Goal: Task Accomplishment & Management: Manage account settings

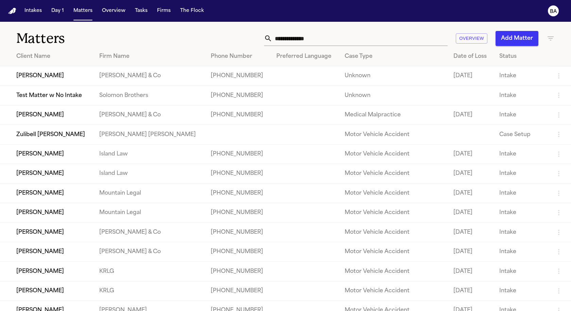
click at [299, 42] on input "text" at bounding box center [359, 38] width 175 height 15
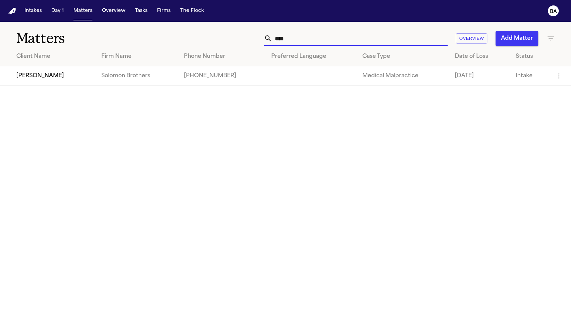
type input "****"
click at [41, 77] on td "Alex Gomez" at bounding box center [48, 75] width 96 height 19
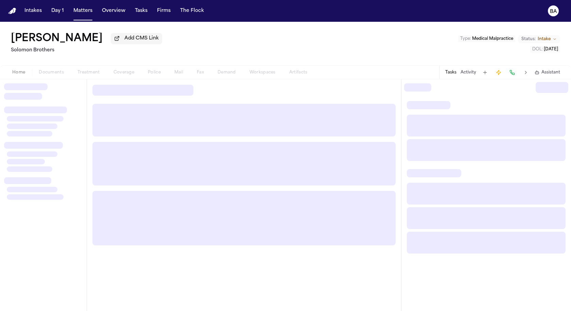
click at [121, 76] on div "Home Documents Treatment Coverage Police Mail Fax Demand Workspaces Artifacts" at bounding box center [159, 72] width 309 height 8
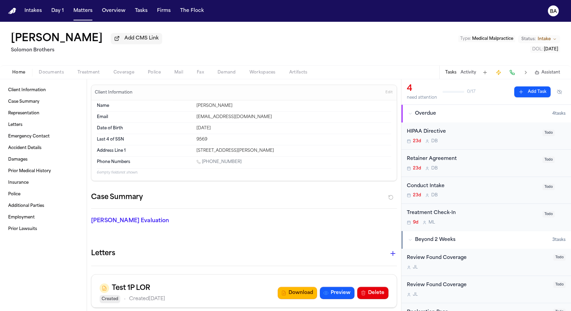
click at [123, 75] on span "Coverage" at bounding box center [123, 72] width 21 height 5
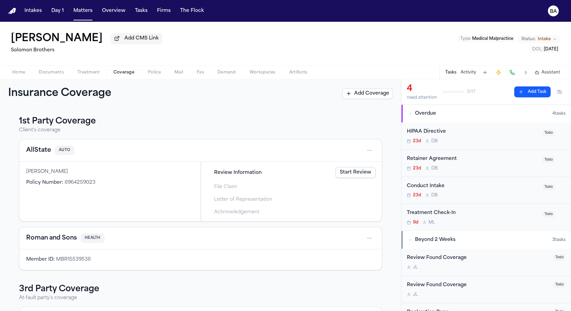
click at [351, 176] on link "Start Review" at bounding box center [355, 172] width 40 height 11
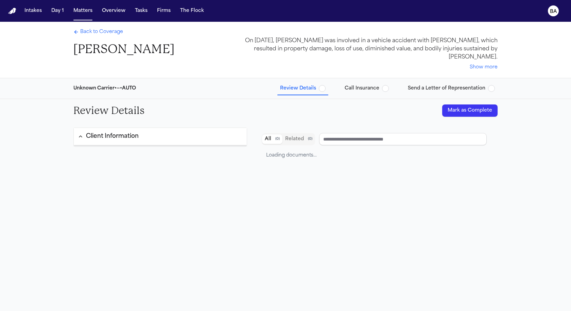
type input "**********"
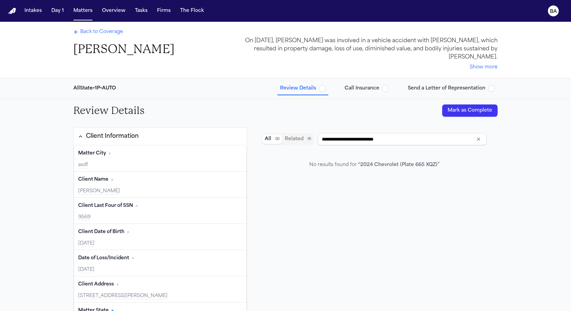
click at [365, 85] on span "Call Insurance" at bounding box center [362, 88] width 35 height 7
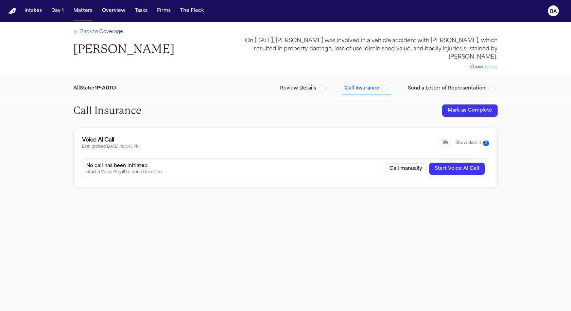
click at [446, 90] on span "Send a Letter of Representation" at bounding box center [446, 88] width 77 height 7
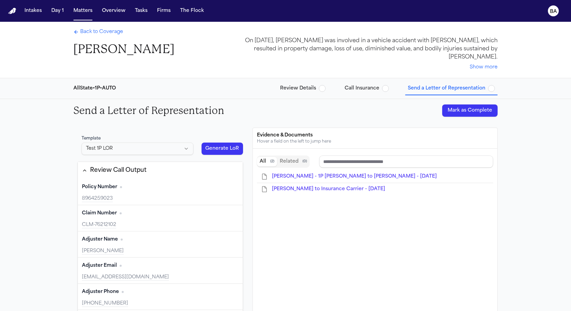
click at [285, 80] on div "AllState • 1P • AUTO Review Details Call Insurance Send a Letter of Representat…" at bounding box center [285, 88] width 435 height 20
click at [302, 88] on span "Review Details" at bounding box center [298, 88] width 36 height 7
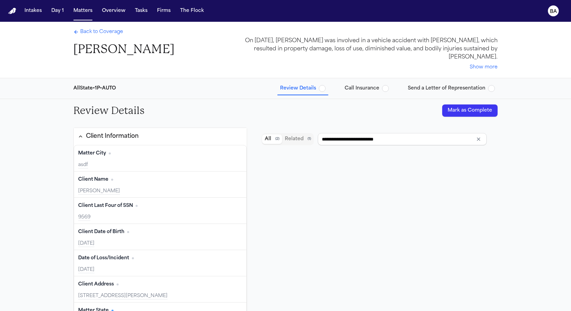
click at [102, 35] on span "Back to Coverage" at bounding box center [101, 32] width 43 height 7
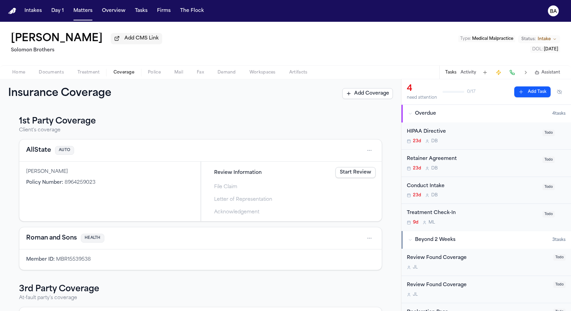
click at [355, 175] on link "Start Review" at bounding box center [355, 172] width 40 height 11
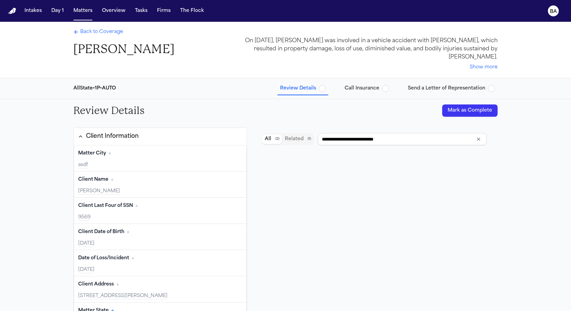
click at [101, 31] on span "Back to Coverage" at bounding box center [101, 32] width 43 height 7
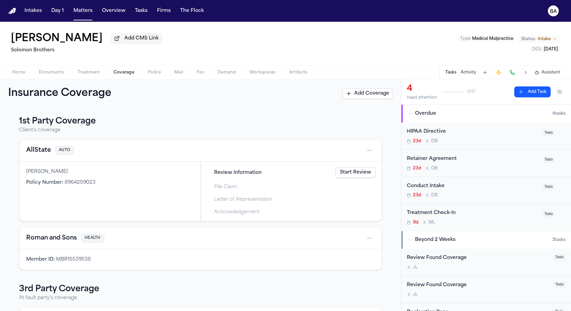
click at [363, 174] on link "Start Review" at bounding box center [355, 172] width 40 height 11
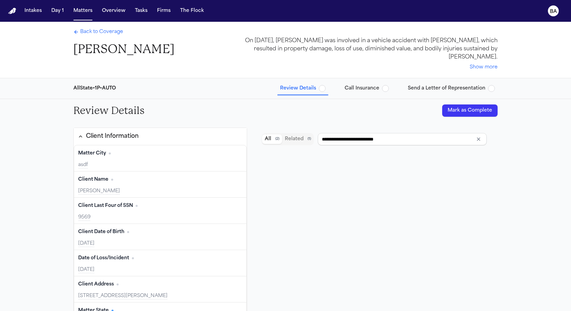
click at [450, 111] on button "Mark as Complete" at bounding box center [469, 110] width 55 height 12
click at [101, 32] on span "Back to Coverage" at bounding box center [101, 32] width 43 height 7
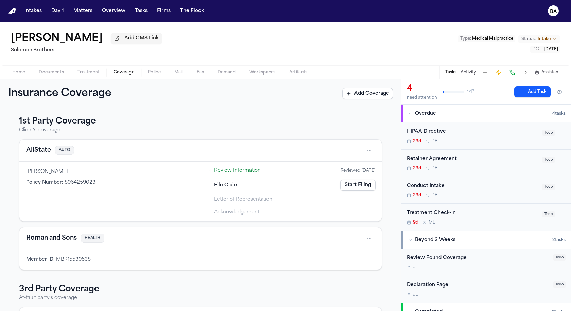
click at [363, 187] on link "Start Filing" at bounding box center [357, 184] width 35 height 11
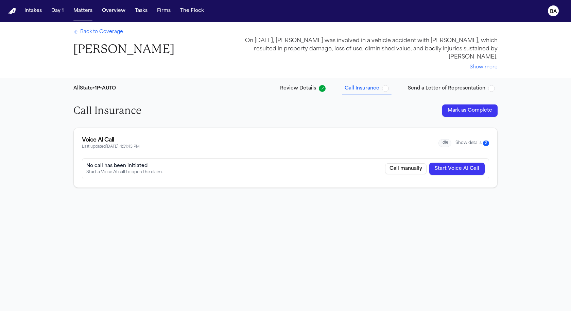
click at [467, 142] on button "Show details 2" at bounding box center [472, 143] width 34 height 6
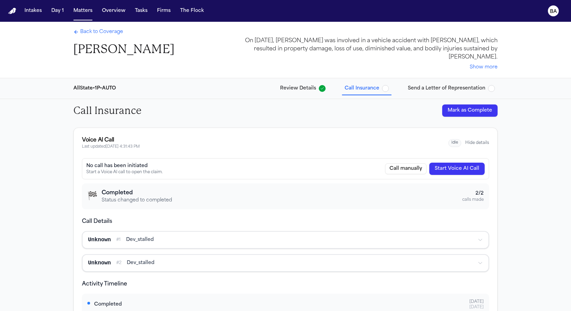
click at [464, 113] on button "Mark as Complete" at bounding box center [469, 110] width 55 height 12
click at [445, 89] on span "Send a Letter of Representation" at bounding box center [446, 88] width 77 height 7
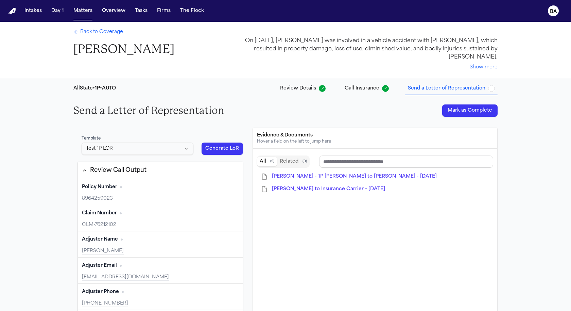
click at [456, 111] on button "Mark as Complete" at bounding box center [469, 110] width 55 height 12
click at [105, 33] on span "Back to Coverage" at bounding box center [101, 32] width 43 height 7
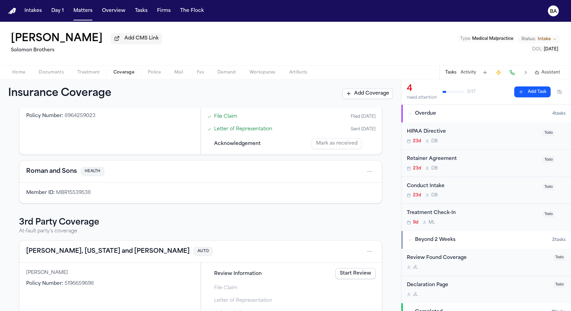
scroll to position [86, 0]
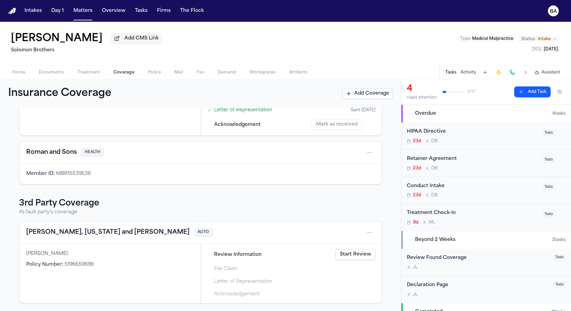
click at [346, 255] on link "Start Review" at bounding box center [355, 254] width 40 height 11
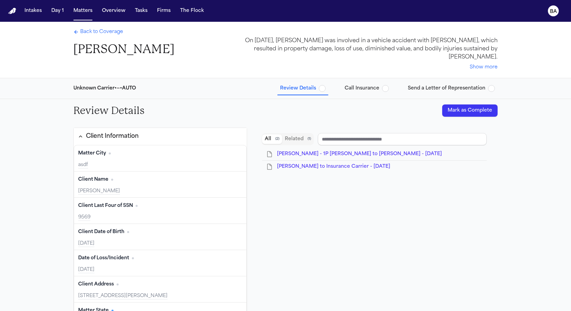
type input "**********"
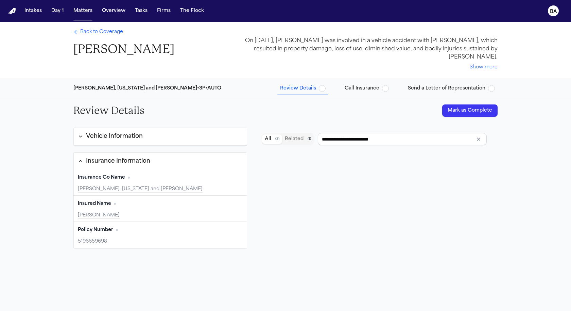
click at [465, 110] on button "Mark as Complete" at bounding box center [469, 110] width 55 height 12
click at [89, 31] on span "Back to Coverage" at bounding box center [101, 32] width 43 height 7
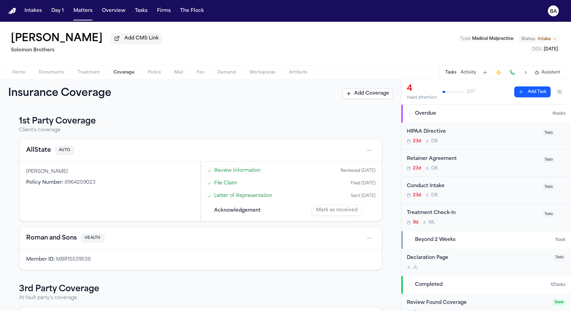
scroll to position [86, 0]
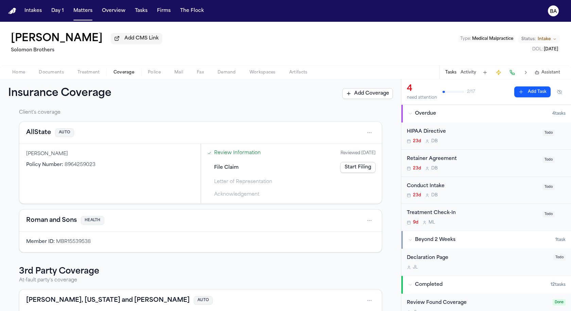
scroll to position [86, 0]
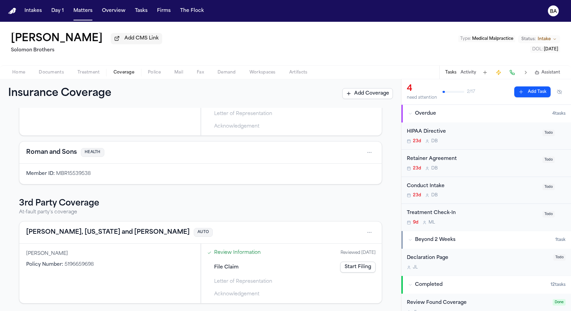
click at [268, 184] on div "Roman and Sons HEALTH Member ID : MBR15539538" at bounding box center [200, 162] width 363 height 43
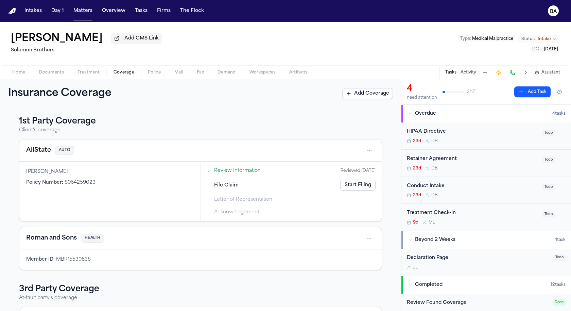
click at [352, 184] on link "Start Filing" at bounding box center [357, 184] width 35 height 11
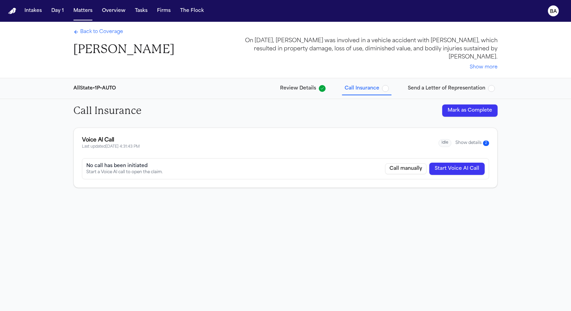
click at [456, 109] on button "Mark as Complete" at bounding box center [469, 110] width 55 height 12
click at [104, 34] on span "Back to Coverage" at bounding box center [101, 32] width 43 height 7
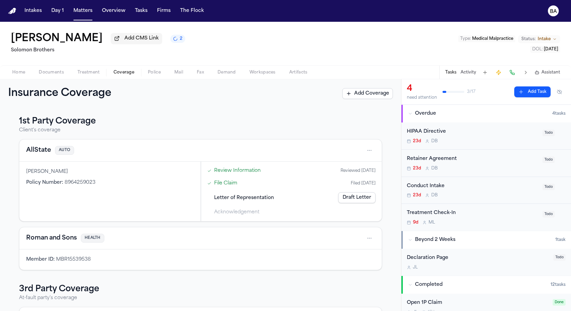
click at [353, 201] on link "Draft Letter" at bounding box center [356, 197] width 37 height 11
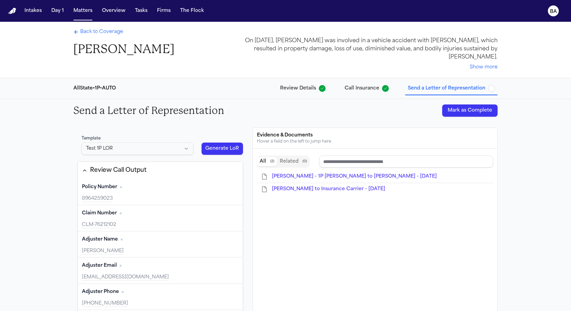
click at [487, 105] on button "Mark as Complete" at bounding box center [469, 110] width 55 height 12
click at [99, 33] on span "Back to Coverage" at bounding box center [101, 32] width 43 height 7
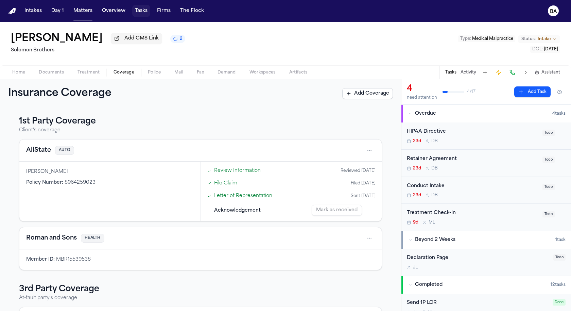
click at [136, 11] on button "Tasks" at bounding box center [141, 11] width 18 height 12
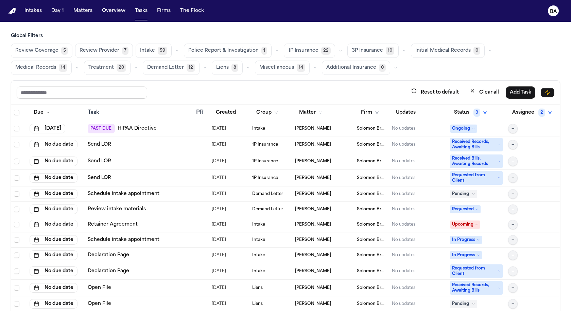
click at [338, 50] on icon "button" at bounding box center [340, 51] width 4 height 4
click at [311, 70] on button "Open Claim 7" at bounding box center [317, 68] width 67 height 14
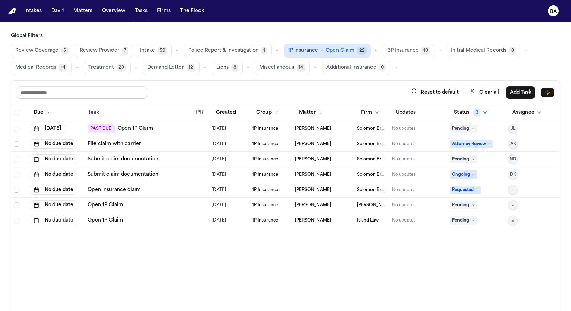
click at [161, 143] on div "File claim with carrier" at bounding box center [139, 143] width 103 height 7
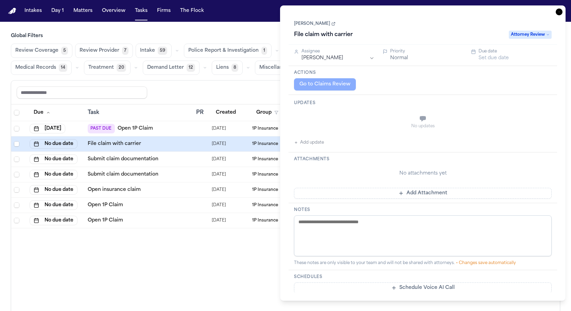
click at [329, 86] on div "Go to Claims Review" at bounding box center [423, 84] width 258 height 12
click at [320, 85] on div "Go to Claims Review" at bounding box center [423, 84] width 258 height 12
click at [183, 173] on div "Submit claim documentation" at bounding box center [139, 174] width 103 height 7
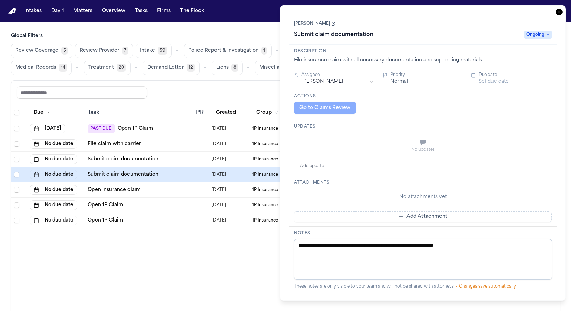
click at [307, 113] on div "Actions Go to Claims Review" at bounding box center [422, 103] width 268 height 29
click at [308, 109] on div "Go to Claims Review" at bounding box center [423, 108] width 258 height 12
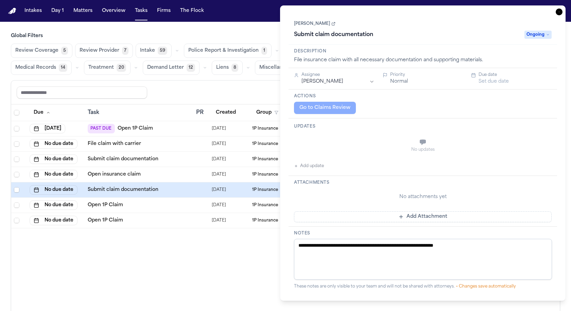
click at [157, 213] on td "Open 1P Claim" at bounding box center [139, 220] width 108 height 15
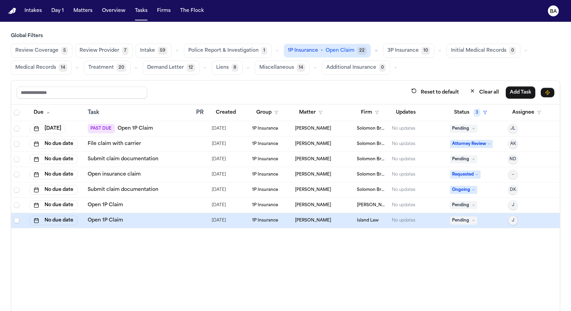
click at [157, 217] on div "Open 1P Claim" at bounding box center [139, 220] width 103 height 7
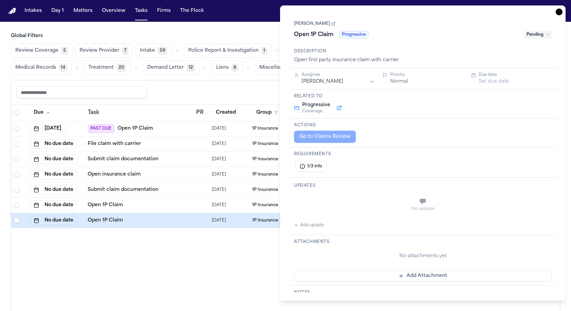
click at [269, 30] on main "Global Filters Review Coverage 5 Review Provider 7 Intake 59 Police Report & In…" at bounding box center [285, 166] width 571 height 289
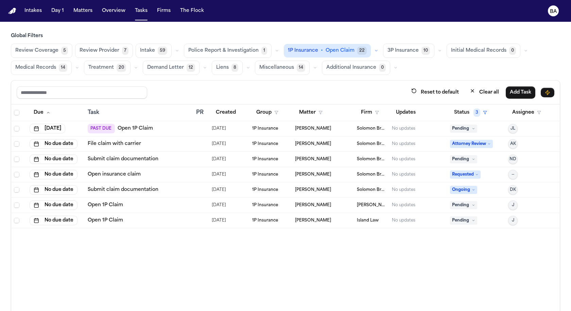
click at [291, 48] on span "1P Insurance" at bounding box center [303, 50] width 30 height 7
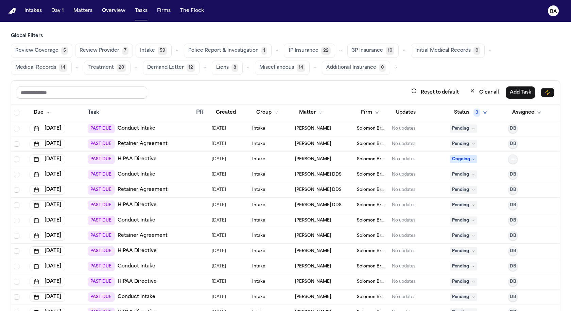
click at [326, 48] on button "1P Insurance 22" at bounding box center [309, 50] width 51 height 14
click at [336, 48] on button "button" at bounding box center [340, 51] width 8 height 8
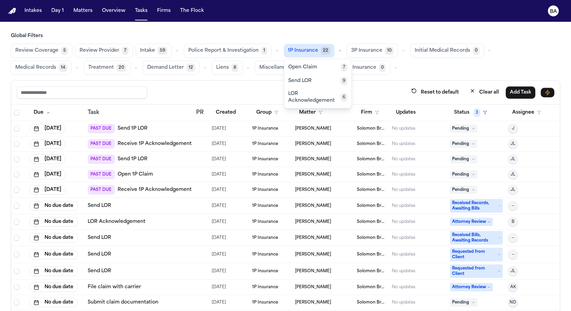
click at [311, 66] on button "Open Claim 7" at bounding box center [317, 67] width 67 height 14
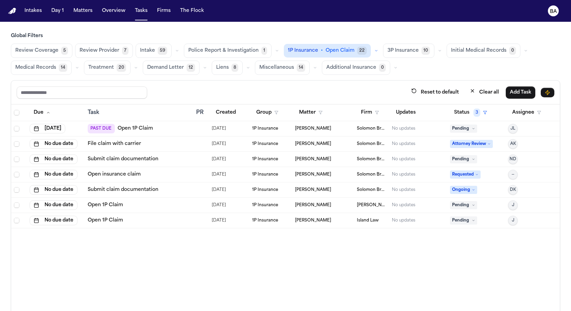
click at [225, 136] on td "[DATE]" at bounding box center [229, 143] width 41 height 15
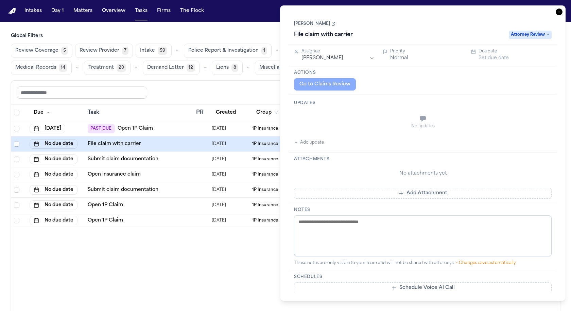
click at [257, 86] on div "Reset to default Clear all Add Task" at bounding box center [286, 92] width 538 height 13
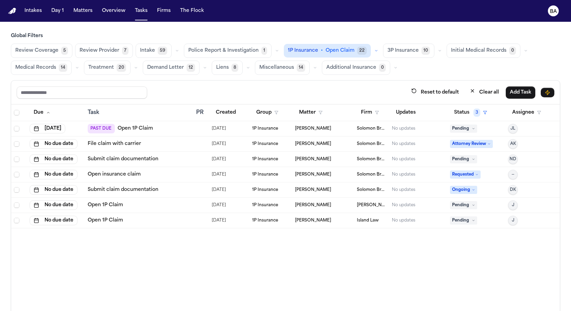
click at [39, 51] on span "Review Coverage" at bounding box center [36, 50] width 43 height 7
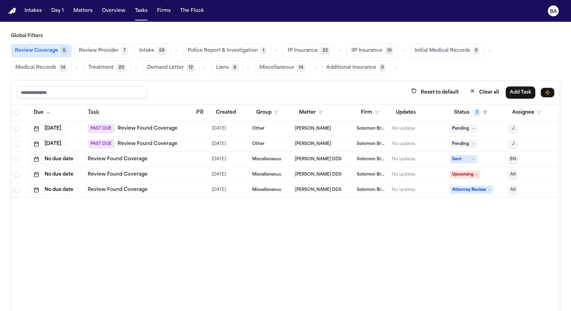
click at [195, 144] on td at bounding box center [201, 143] width 16 height 15
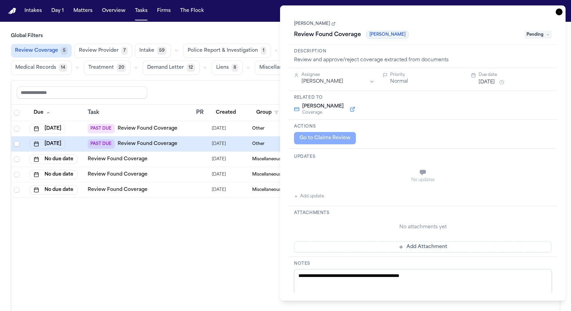
click at [181, 174] on div "Review Found Coverage" at bounding box center [139, 174] width 103 height 7
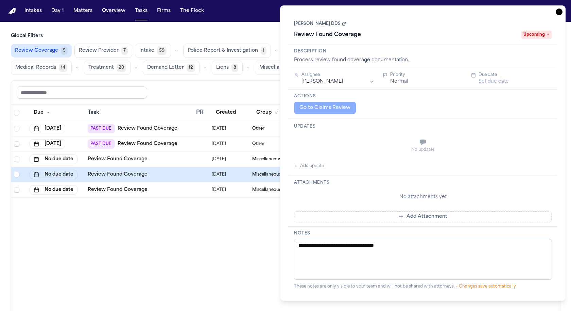
click at [182, 188] on div "Review Found Coverage" at bounding box center [139, 189] width 103 height 7
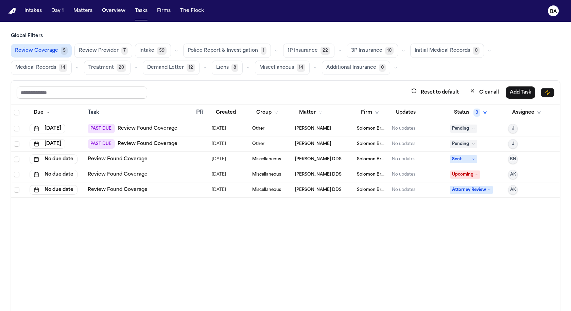
click at [187, 131] on div "PAST DUE Review Found Coverage" at bounding box center [139, 129] width 103 height 10
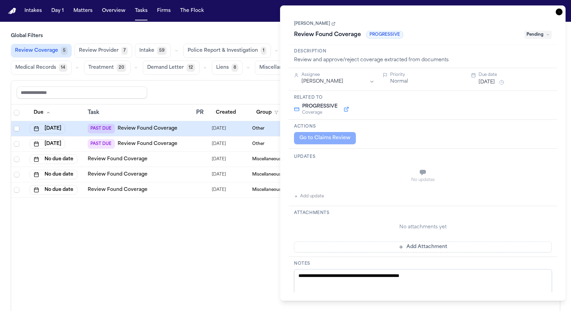
click at [319, 141] on div "Go to Claims Review" at bounding box center [423, 138] width 258 height 12
click at [347, 109] on button at bounding box center [346, 109] width 12 height 8
click at [167, 163] on td "Review Found Coverage" at bounding box center [139, 159] width 108 height 15
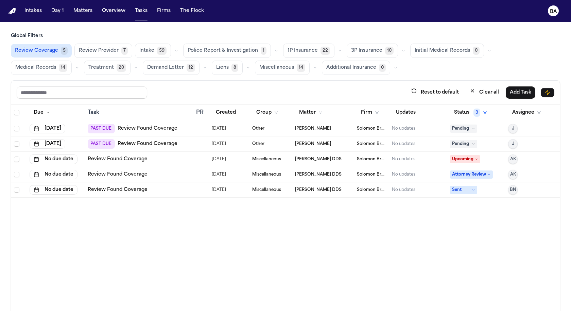
click at [169, 172] on div "Review Found Coverage" at bounding box center [139, 174] width 103 height 7
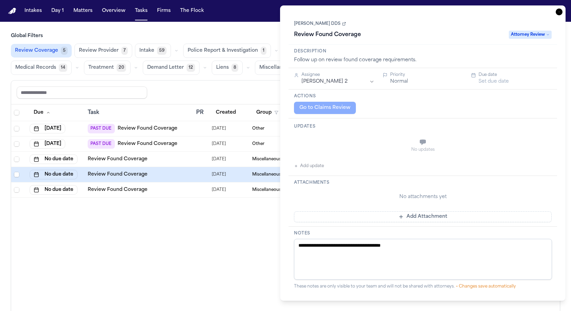
click at [167, 161] on td "Review Found Coverage" at bounding box center [139, 159] width 108 height 15
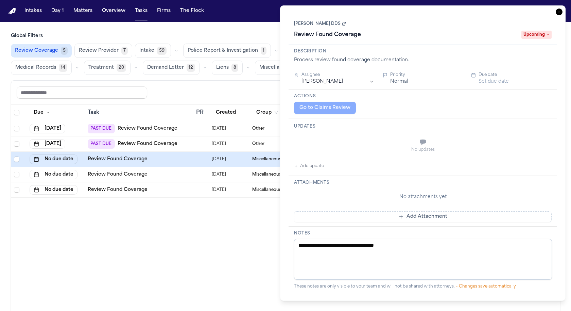
click at [177, 144] on div "PAST DUE Review Found Coverage" at bounding box center [139, 144] width 103 height 10
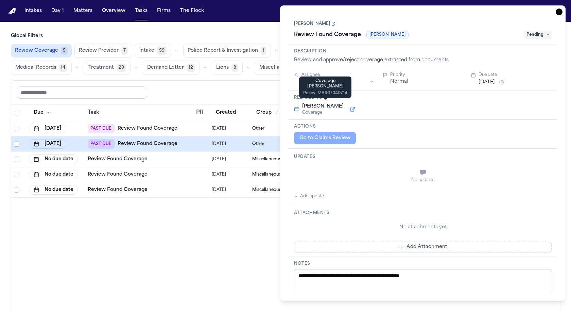
click at [349, 107] on button at bounding box center [352, 109] width 12 height 8
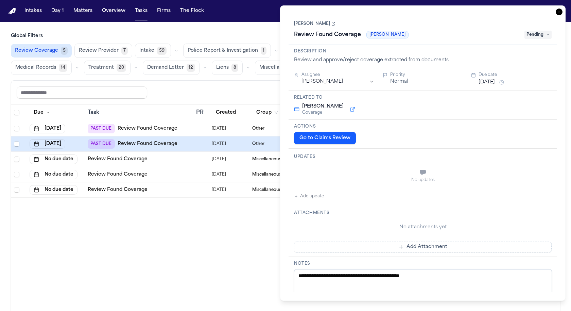
click at [322, 136] on button "Go to Claims Review" at bounding box center [325, 138] width 62 height 12
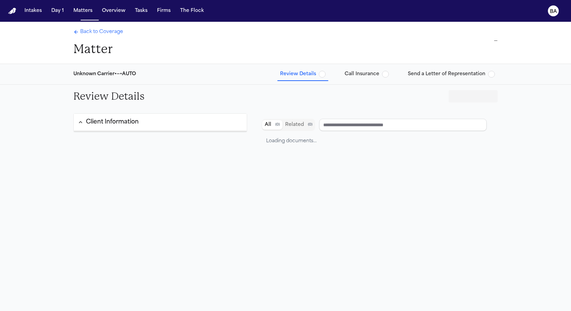
type input "**********"
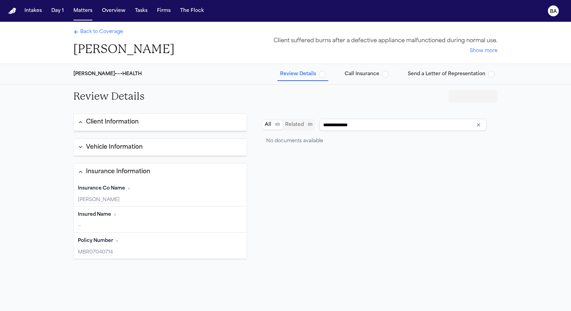
click at [360, 72] on span "Call Insurance" at bounding box center [362, 74] width 35 height 7
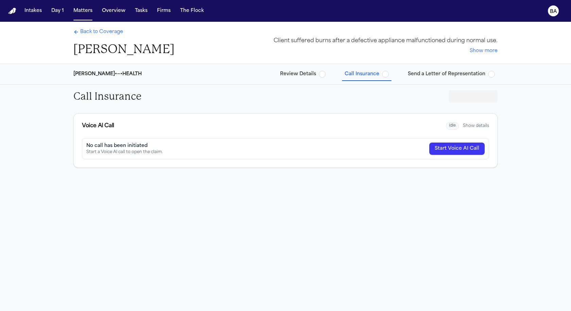
click at [304, 72] on span "Review Details" at bounding box center [298, 74] width 36 height 7
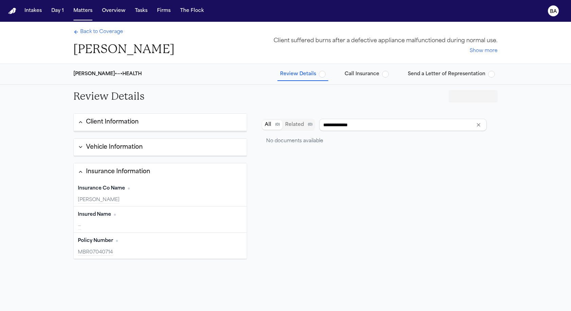
click at [104, 32] on span "Back to Coverage" at bounding box center [101, 32] width 43 height 7
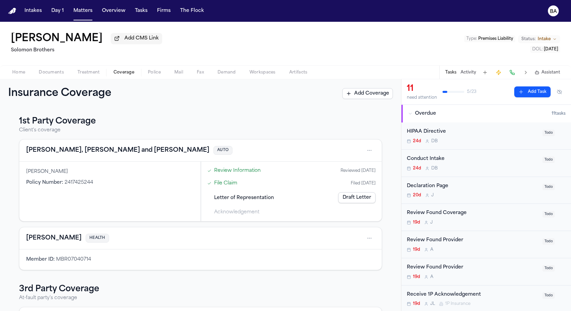
click at [349, 198] on link "Draft Letter" at bounding box center [356, 197] width 37 height 11
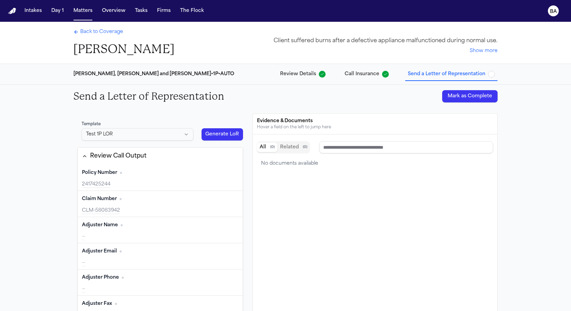
click at [95, 29] on span "Back to Coverage" at bounding box center [101, 32] width 43 height 7
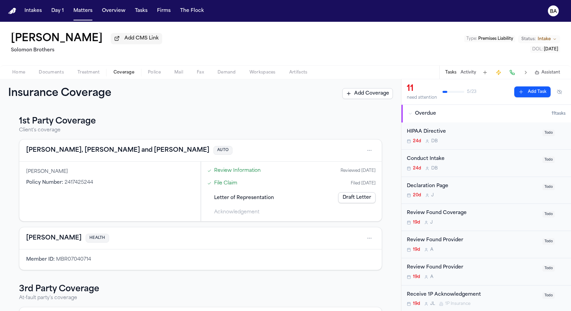
click at [230, 187] on link "File Claim" at bounding box center [225, 182] width 23 height 7
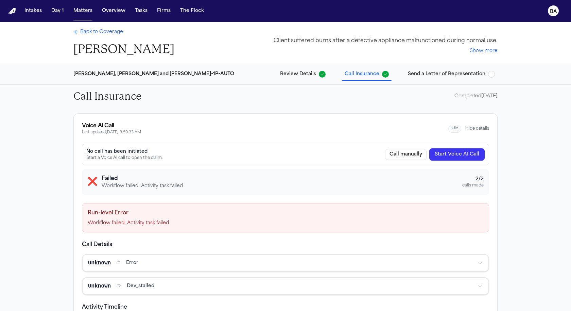
click at [305, 73] on span "Review Details" at bounding box center [298, 74] width 36 height 7
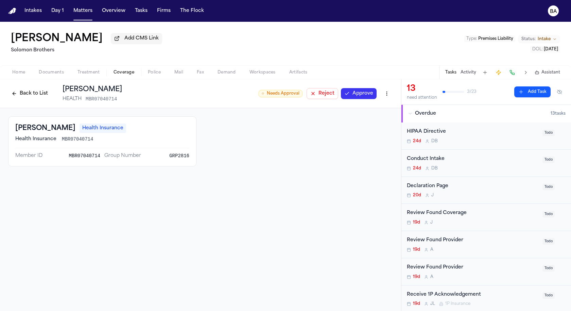
click at [33, 92] on button "Back to List" at bounding box center [29, 93] width 43 height 11
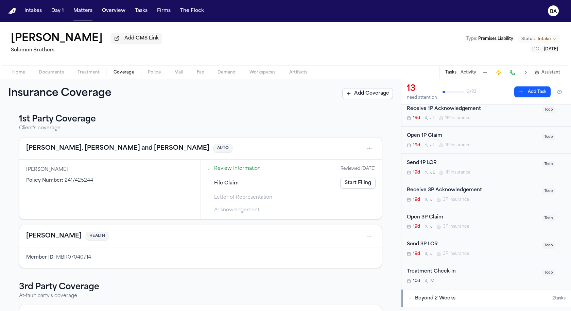
scroll to position [180, 0]
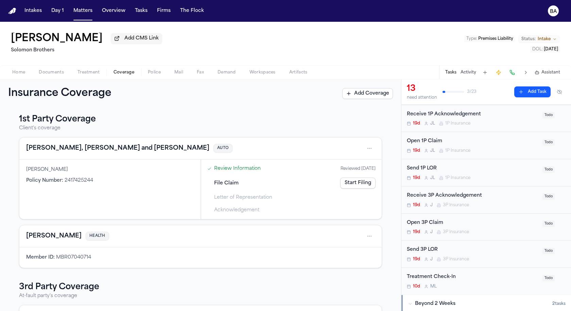
click at [475, 222] on div "Open 3P Claim" at bounding box center [473, 223] width 132 height 8
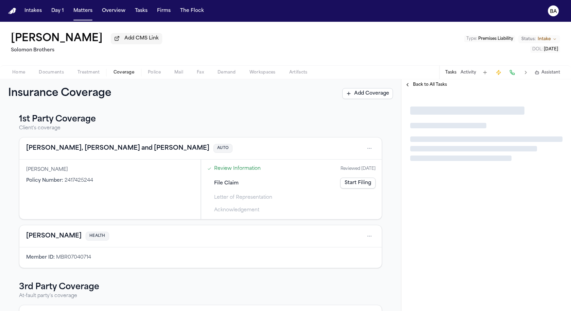
click at [419, 86] on span "Back to All Tasks" at bounding box center [430, 84] width 34 height 5
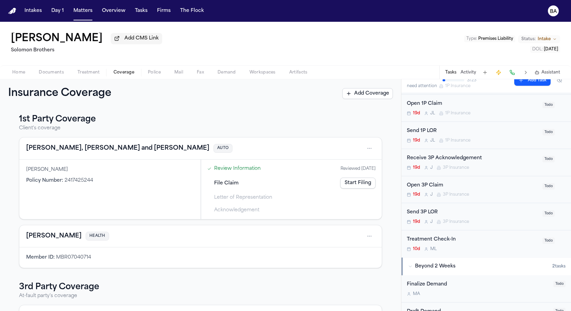
scroll to position [214, 0]
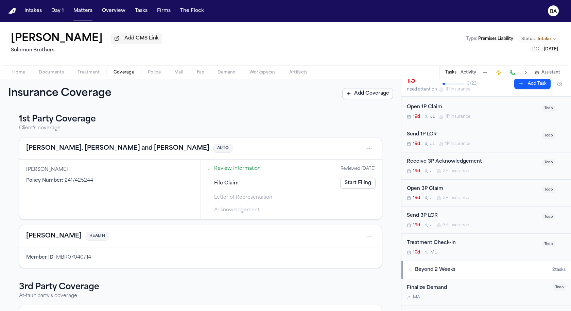
click at [484, 108] on div "Open 1P Claim" at bounding box center [473, 107] width 132 height 8
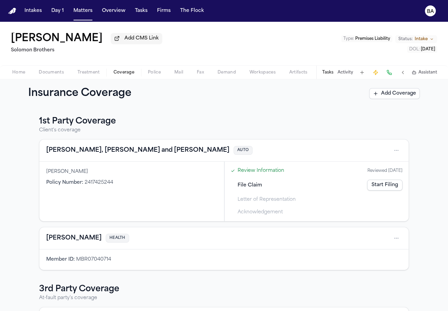
click at [403, 73] on button at bounding box center [403, 73] width 10 height 10
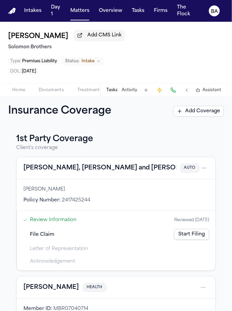
click at [187, 89] on button at bounding box center [187, 90] width 10 height 10
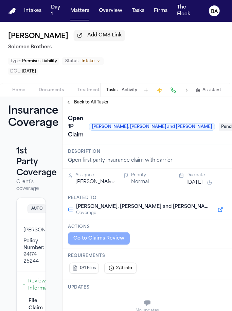
click at [102, 232] on div "Go to Claims Review" at bounding box center [147, 238] width 159 height 12
click at [100, 232] on div "Go to Claims Review" at bounding box center [147, 238] width 159 height 12
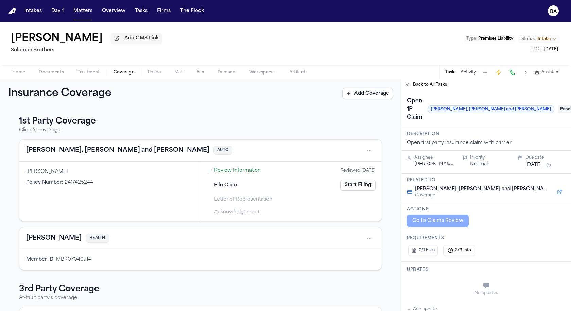
scroll to position [20, 0]
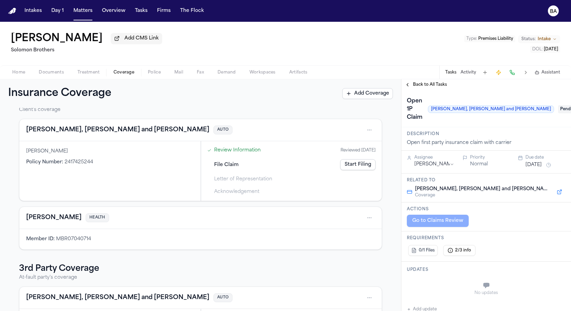
click at [232, 166] on link "Start Filing" at bounding box center [357, 164] width 35 height 11
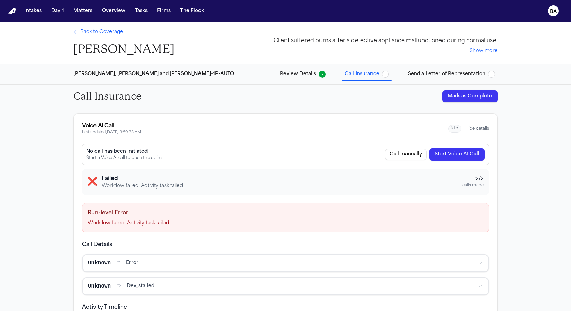
click at [232, 91] on button "Mark as Complete" at bounding box center [469, 96] width 55 height 12
click at [101, 30] on span "Back to Coverage" at bounding box center [101, 32] width 43 height 7
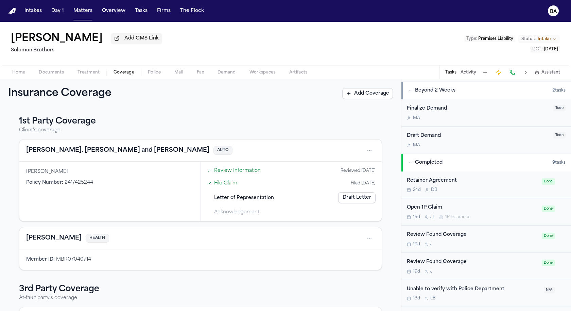
scroll to position [359, 0]
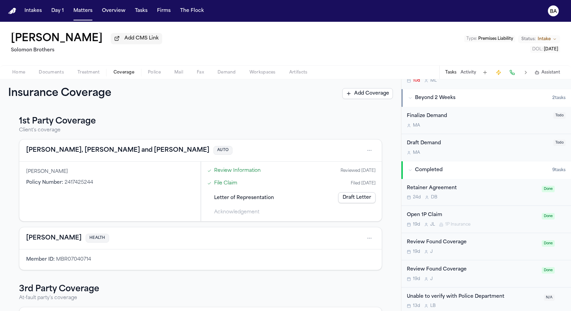
click at [232, 212] on div "Open 1P Claim" at bounding box center [472, 215] width 131 height 8
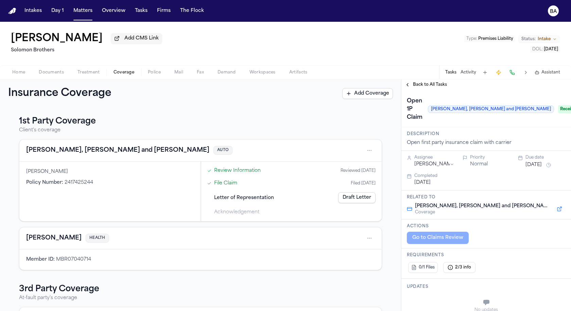
scroll to position [86, 0]
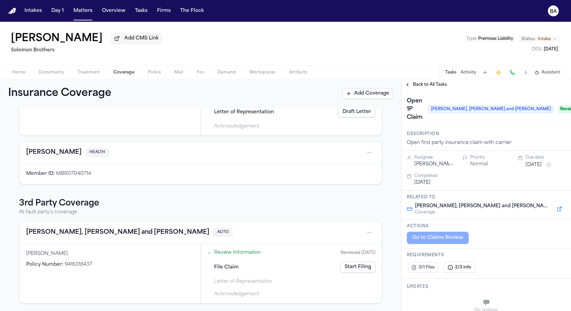
click at [232, 266] on link "Start Filing" at bounding box center [357, 266] width 35 height 11
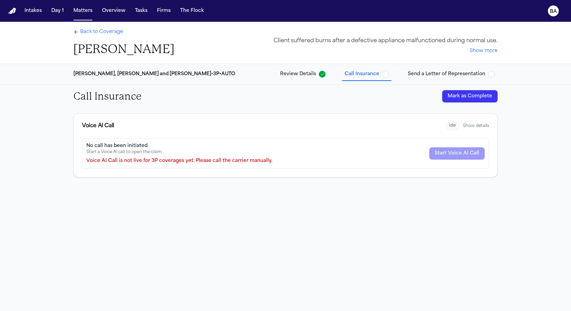
click at [232, 102] on div "Call Insurance Mark as Complete" at bounding box center [285, 96] width 435 height 23
click at [232, 98] on button "Mark as Complete" at bounding box center [469, 96] width 55 height 12
click at [91, 31] on span "Back to Coverage" at bounding box center [101, 32] width 43 height 7
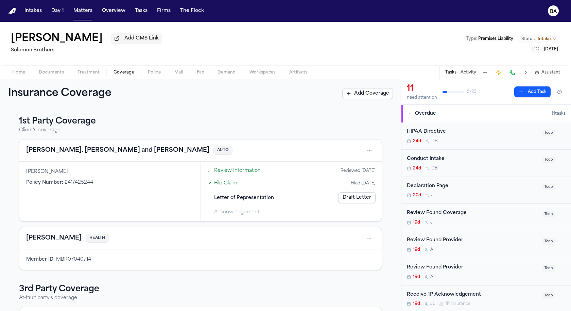
scroll to position [86, 0]
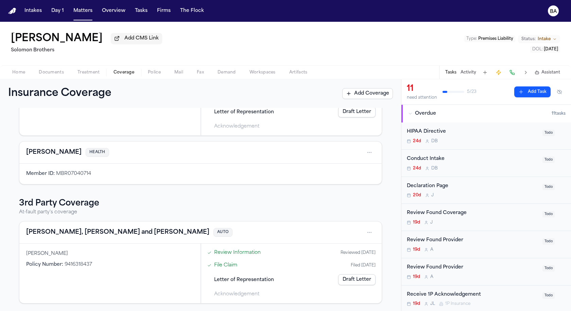
click at [232, 277] on link "Draft Letter" at bounding box center [356, 279] width 37 height 11
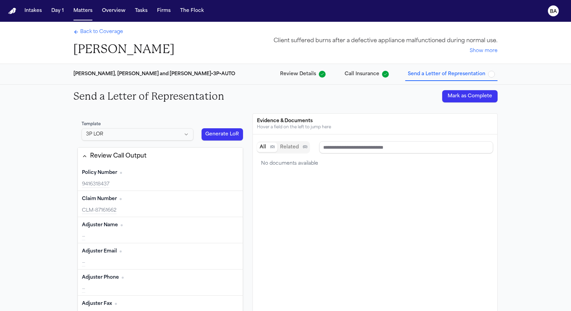
click at [232, 81] on div "[PERSON_NAME], [PERSON_NAME] and [PERSON_NAME] • 3P • AUTO Review Details Call …" at bounding box center [285, 74] width 435 height 20
click at [232, 76] on span "Call Insurance" at bounding box center [362, 74] width 35 height 7
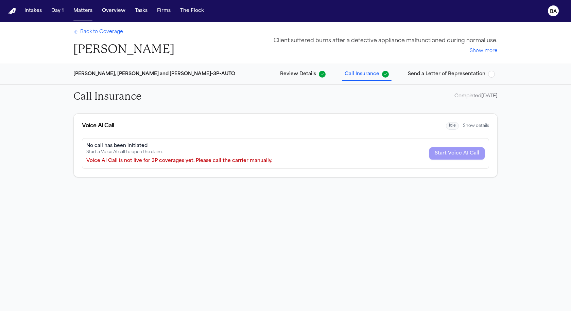
click at [104, 34] on span "Back to Coverage" at bounding box center [101, 32] width 43 height 7
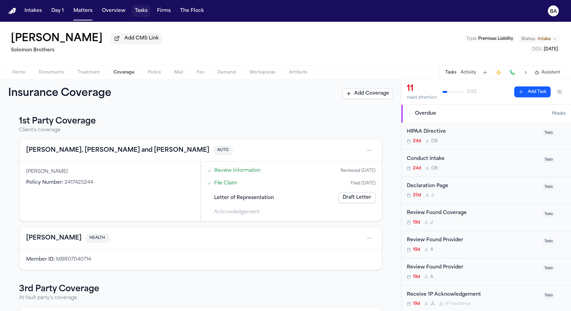
click at [139, 10] on button "Tasks" at bounding box center [141, 11] width 18 height 12
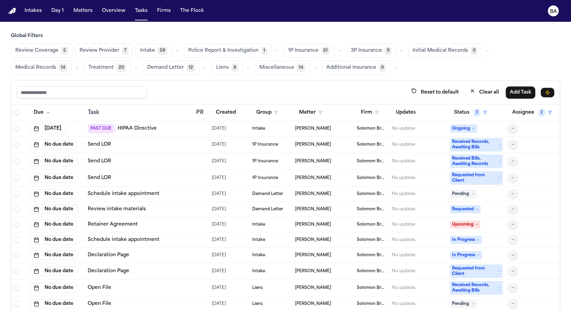
click at [232, 53] on span "1P Insurance" at bounding box center [303, 50] width 30 height 7
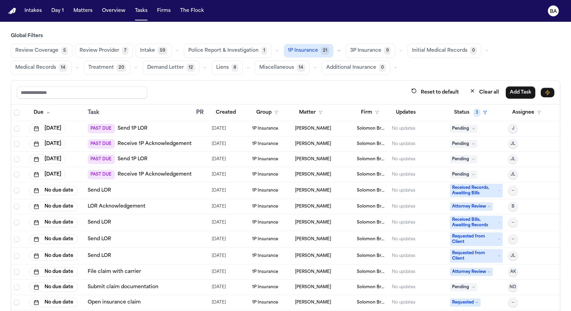
click at [159, 128] on div "PAST DUE Send 1P LOR" at bounding box center [139, 129] width 103 height 10
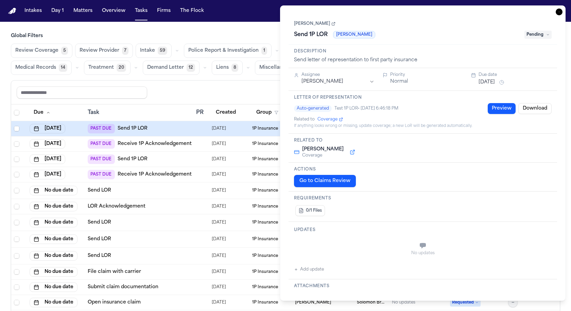
click at [232, 178] on button "Go to Claims Review" at bounding box center [325, 181] width 62 height 12
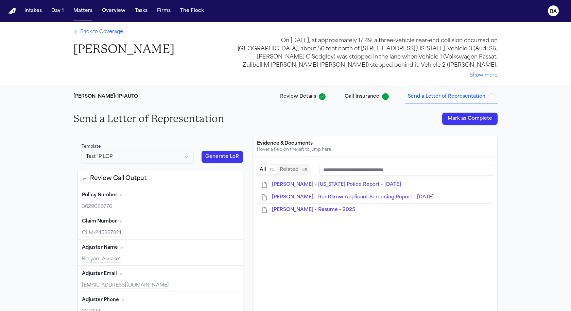
click at [99, 31] on span "Back to Coverage" at bounding box center [101, 32] width 43 height 7
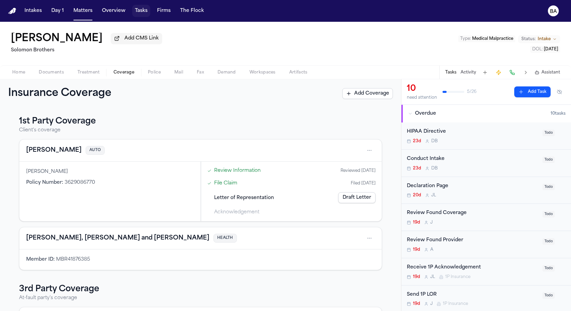
click at [138, 11] on button "Tasks" at bounding box center [141, 11] width 18 height 12
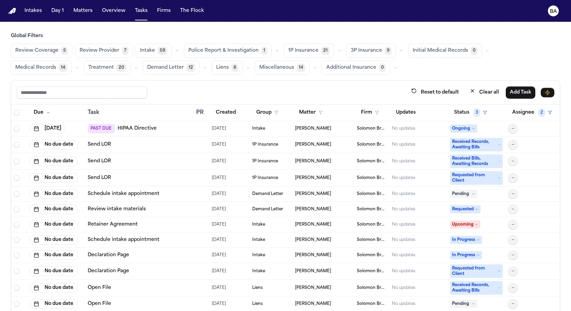
click at [176, 212] on td "Review intake materials" at bounding box center [139, 209] width 108 height 15
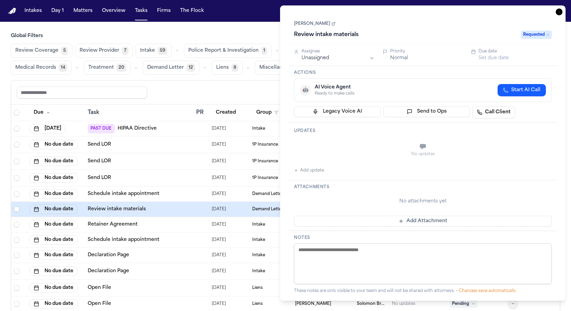
click at [51, 52] on span "Review Coverage" at bounding box center [36, 50] width 43 height 7
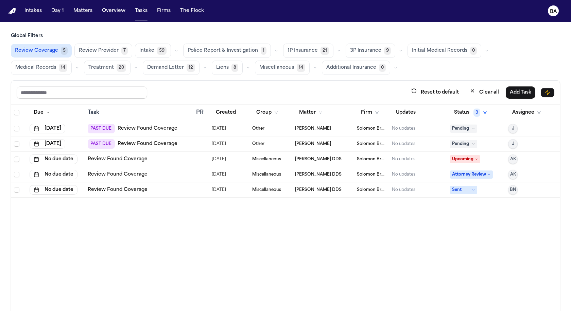
click at [167, 171] on div "Review Found Coverage" at bounding box center [139, 174] width 103 height 7
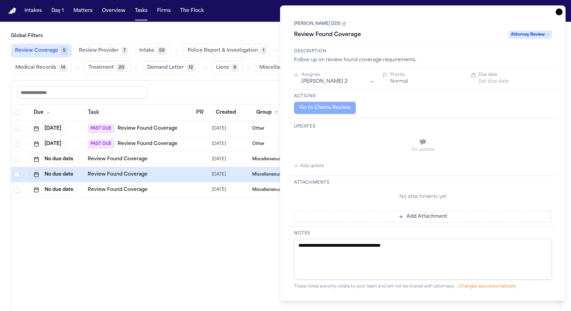
click at [170, 160] on div "Review Found Coverage" at bounding box center [139, 159] width 103 height 7
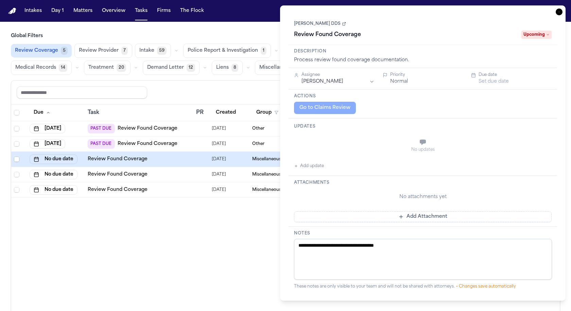
click at [173, 187] on div "Review Found Coverage" at bounding box center [139, 189] width 103 height 7
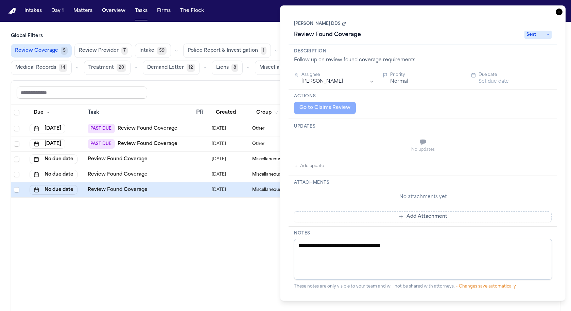
click at [165, 174] on div "Review Found Coverage" at bounding box center [139, 174] width 103 height 7
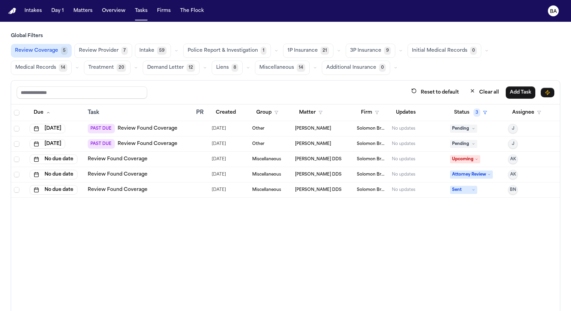
click at [174, 161] on td "Review Found Coverage" at bounding box center [139, 159] width 108 height 15
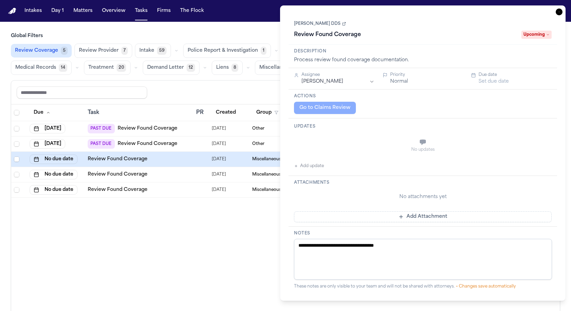
click at [182, 145] on div "PAST DUE Review Found Coverage" at bounding box center [139, 144] width 103 height 10
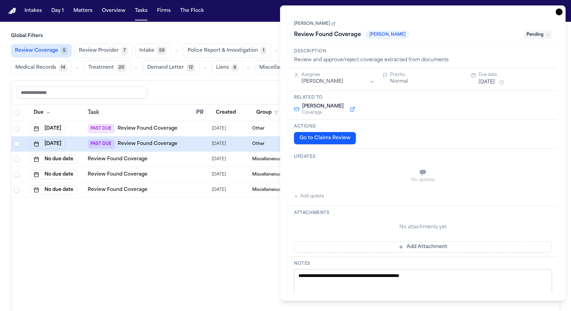
click at [183, 127] on div "PAST DUE Review Found Coverage" at bounding box center [139, 129] width 103 height 10
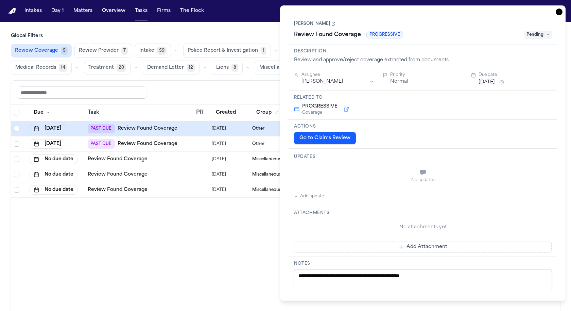
click at [232, 138] on button "Go to Claims Review" at bounding box center [325, 138] width 62 height 12
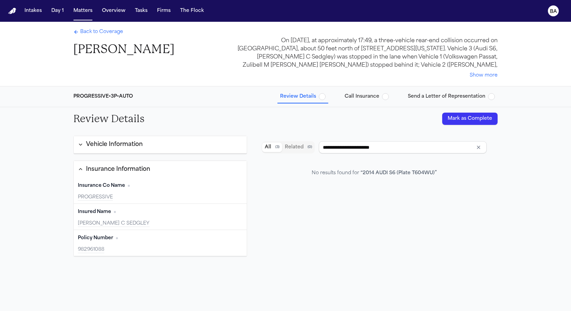
click at [99, 31] on span "Back to Coverage" at bounding box center [101, 32] width 43 height 7
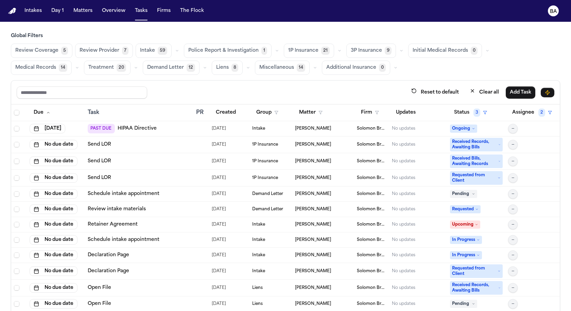
click at [48, 49] on span "Review Coverage" at bounding box center [36, 50] width 43 height 7
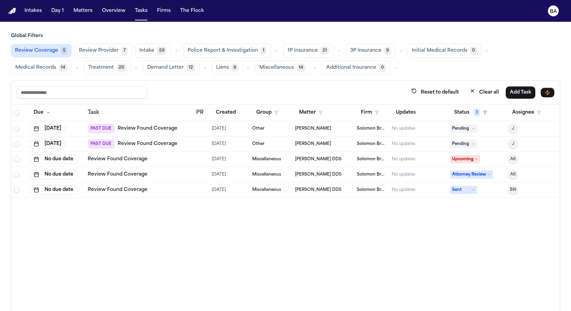
click at [232, 24] on main "Global Filters Review Coverage 5 Review Provider 7 Intake 59 Police Report & In…" at bounding box center [285, 166] width 571 height 289
click at [232, 51] on span "3P Insurance" at bounding box center [365, 50] width 31 height 7
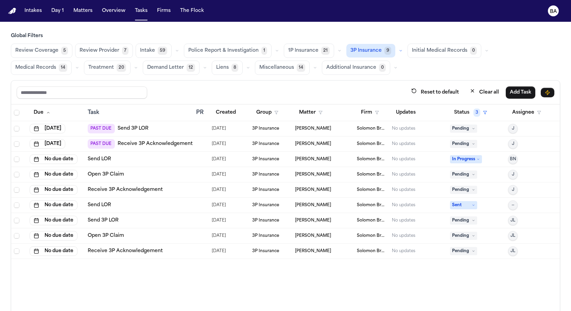
click at [232, 49] on span "1P Insurance" at bounding box center [303, 50] width 30 height 7
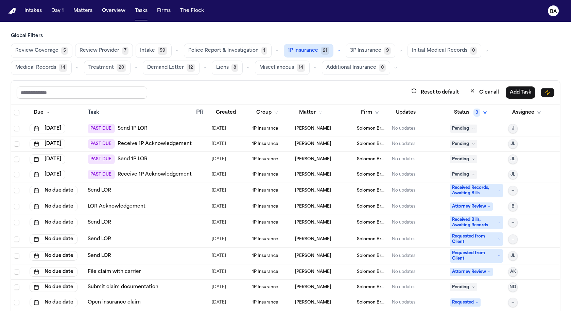
click at [173, 214] on td "Send LOR" at bounding box center [139, 222] width 108 height 17
click at [174, 249] on td "Send LOR" at bounding box center [139, 255] width 108 height 17
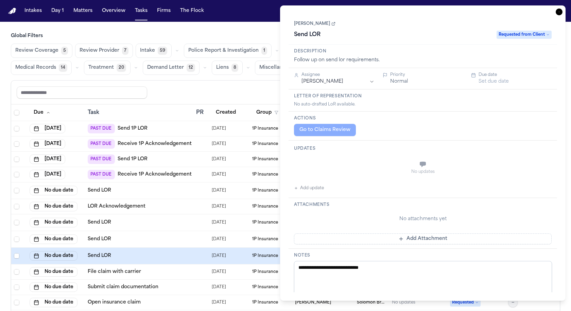
scroll to position [106, 0]
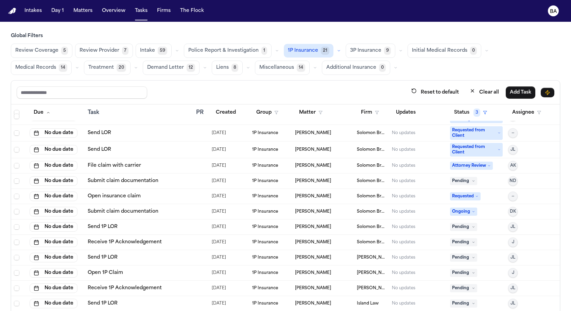
click at [174, 219] on td "Send 1P LOR" at bounding box center [139, 226] width 108 height 15
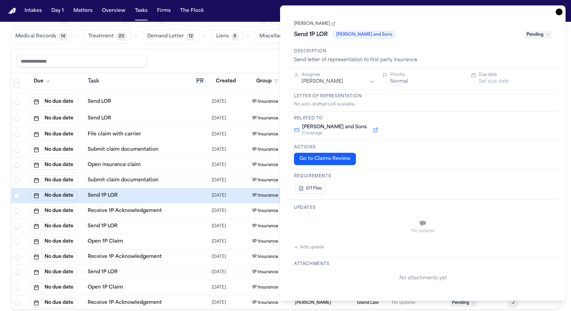
scroll to position [32, 0]
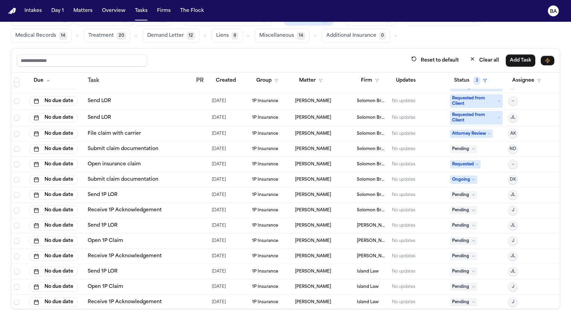
click at [170, 157] on td "Open insurance claim" at bounding box center [139, 164] width 108 height 15
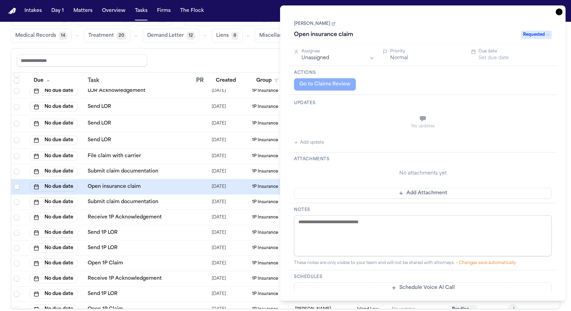
scroll to position [65, 0]
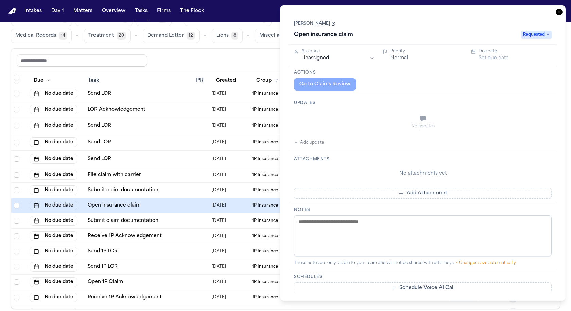
click at [232, 87] on div "Go to Claims Review" at bounding box center [423, 84] width 258 height 12
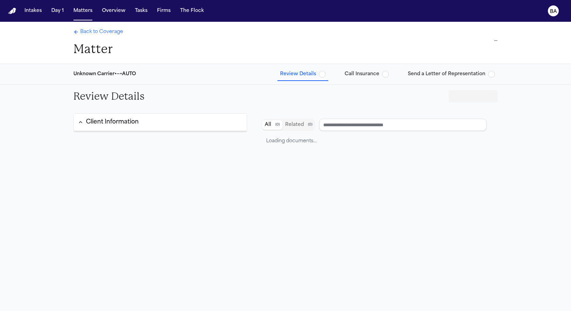
type input "**********"
